Goal: Information Seeking & Learning: Understand process/instructions

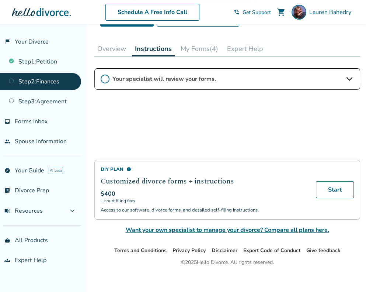
scroll to position [100, 0]
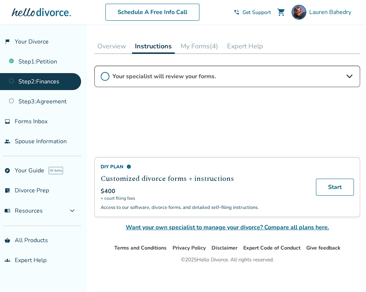
click at [243, 43] on button "Expert Help" at bounding box center [245, 46] width 42 height 15
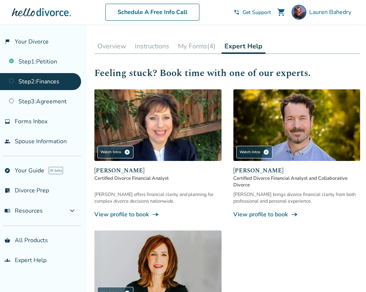
click at [192, 46] on button "My Forms (4)" at bounding box center [196, 46] width 43 height 15
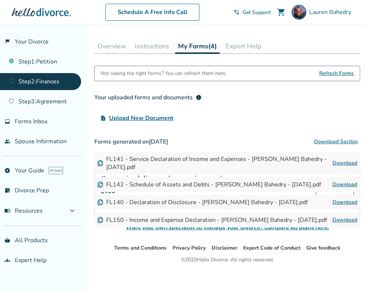
click at [162, 47] on button "Instructions" at bounding box center [152, 46] width 40 height 15
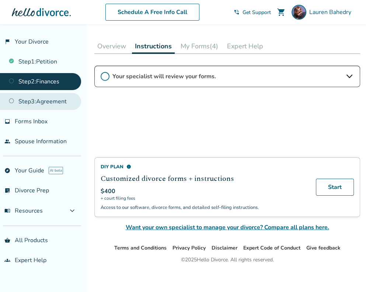
click at [43, 103] on link "Step 3 : Agreement" at bounding box center [40, 101] width 81 height 17
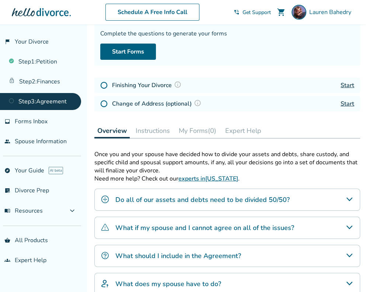
scroll to position [119, 0]
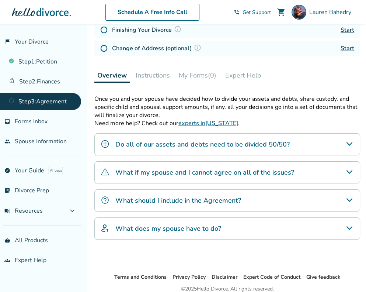
click at [160, 78] on button "Instructions" at bounding box center [153, 75] width 40 height 15
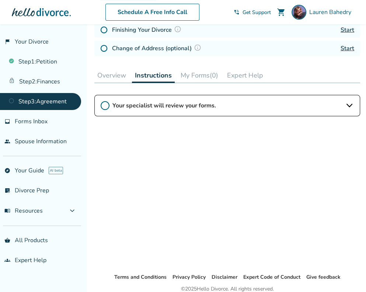
click at [186, 109] on span "Your specialist will review your forms." at bounding box center [227, 105] width 230 height 8
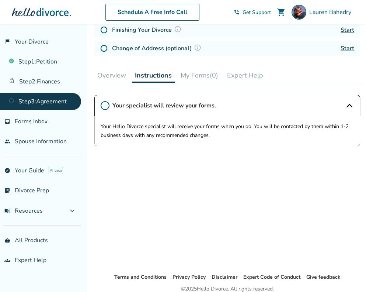
click at [186, 109] on span "Your specialist will review your forms." at bounding box center [227, 105] width 230 height 8
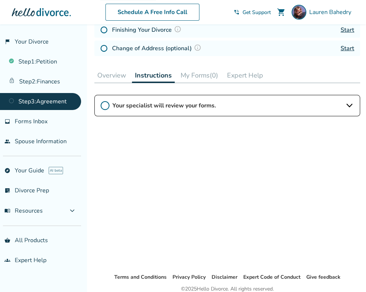
click at [122, 75] on button "Overview" at bounding box center [111, 75] width 35 height 15
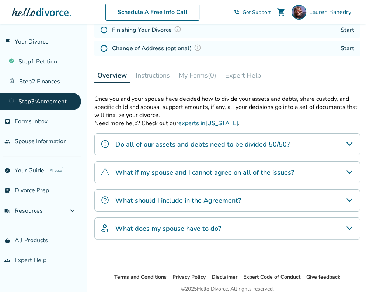
click at [186, 199] on h4 "What should I include in the Agreement?" at bounding box center [178, 200] width 126 height 10
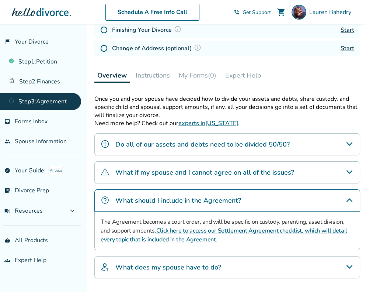
click at [186, 199] on h4 "What should I include in the Agreement?" at bounding box center [178, 200] width 126 height 10
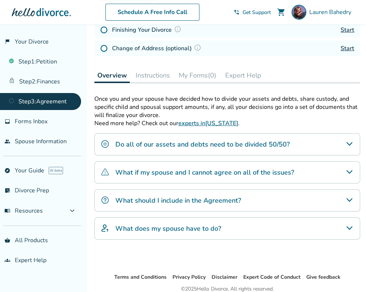
click at [179, 227] on h4 "What does my spouse have to do?" at bounding box center [168, 228] width 106 height 10
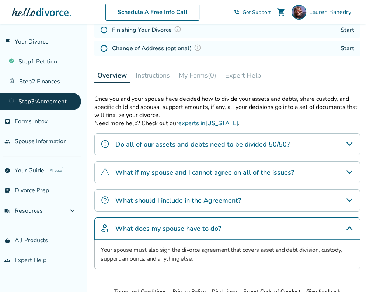
click at [179, 227] on h4 "What does my spouse have to do?" at bounding box center [168, 228] width 106 height 10
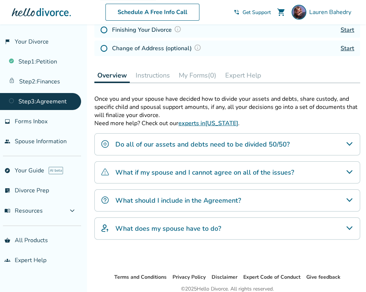
click at [179, 227] on h4 "What does my spouse have to do?" at bounding box center [168, 228] width 106 height 10
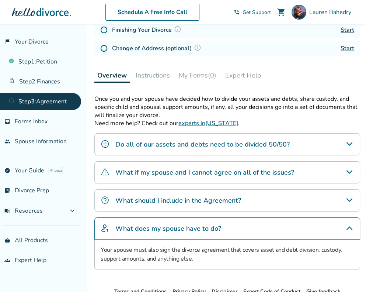
click at [179, 227] on h4 "What does my spouse have to do?" at bounding box center [168, 228] width 106 height 10
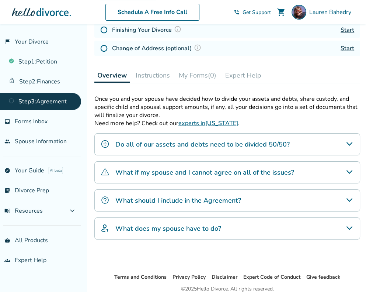
click at [190, 170] on h4 "What if my spouse and I cannot agree on all of the issues?" at bounding box center [204, 172] width 179 height 10
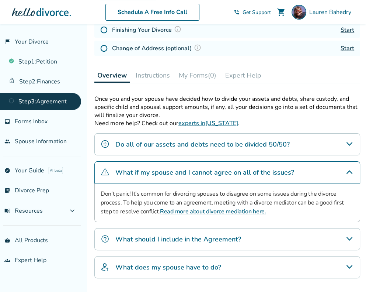
click at [190, 170] on h4 "What if my spouse and I cannot agree on all of the issues?" at bounding box center [204, 172] width 179 height 10
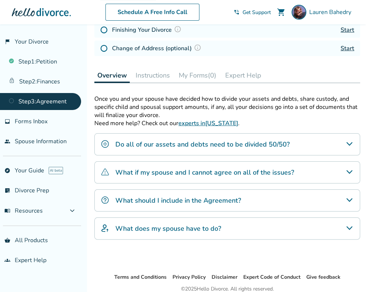
click at [195, 144] on h4 "Do all of our assets and debts need to be divided 50/50?" at bounding box center [202, 144] width 174 height 10
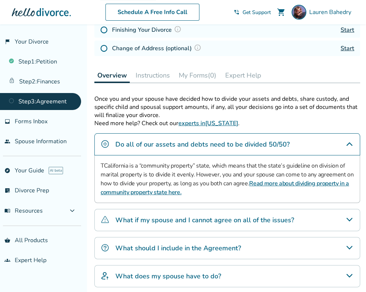
click at [195, 144] on h4 "Do all of our assets and debts need to be divided 50/50?" at bounding box center [202, 144] width 174 height 10
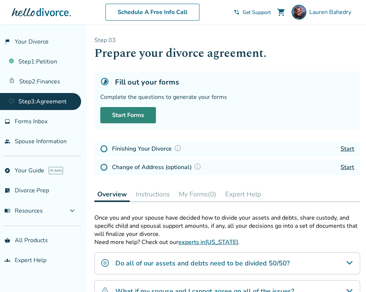
click at [128, 115] on link "Start Forms" at bounding box center [128, 115] width 56 height 16
